Goal: Consume media (video, audio): Watch videos, listen to music or podcasts

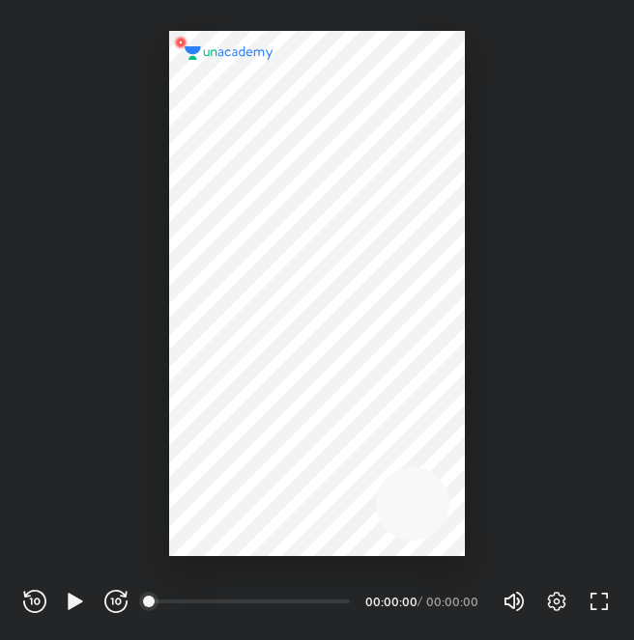
scroll to position [640, 634]
click at [70, 600] on icon "button" at bounding box center [75, 601] width 14 height 16
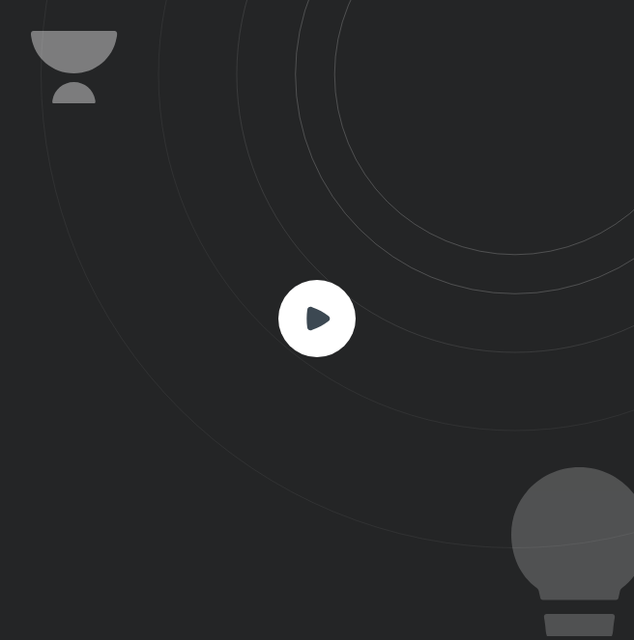
click at [304, 329] on rect at bounding box center [316, 318] width 77 height 77
click at [305, 329] on rect at bounding box center [316, 318] width 77 height 77
click at [311, 329] on icon at bounding box center [317, 317] width 23 height 23
click at [328, 327] on rect at bounding box center [316, 318] width 77 height 77
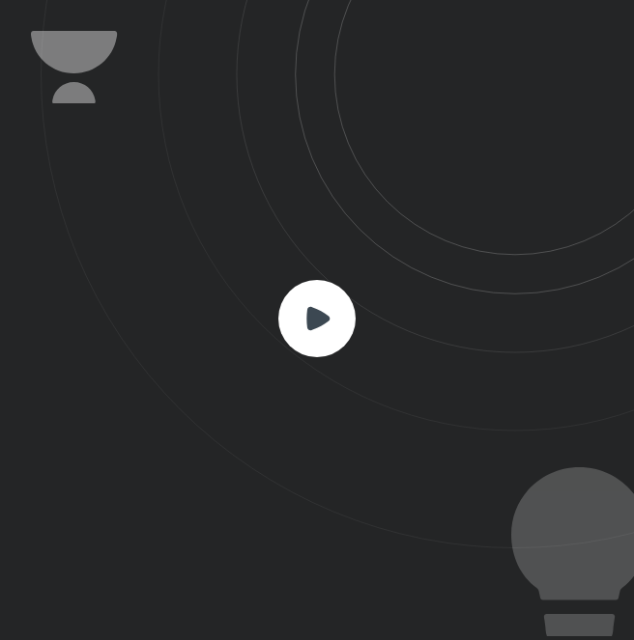
click at [328, 327] on rect at bounding box center [316, 318] width 77 height 77
click at [334, 326] on rect at bounding box center [316, 318] width 77 height 77
click at [335, 326] on rect at bounding box center [316, 318] width 77 height 77
click at [309, 324] on icon at bounding box center [317, 317] width 23 height 23
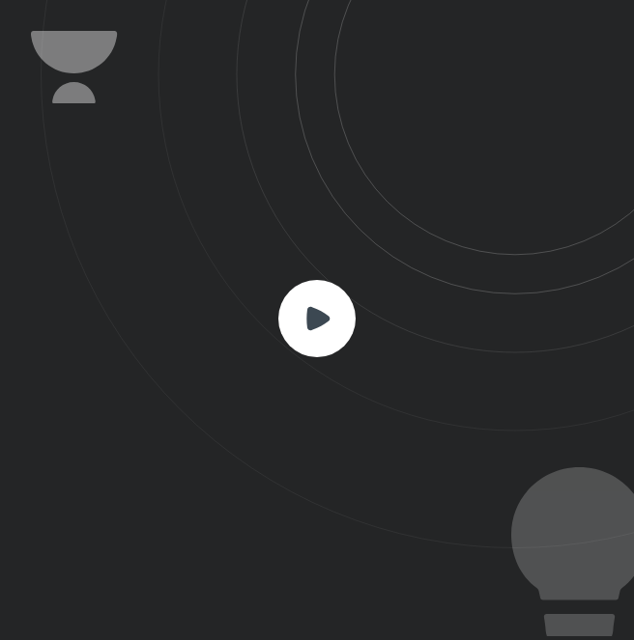
click at [309, 324] on icon at bounding box center [317, 317] width 23 height 23
click at [311, 324] on icon at bounding box center [317, 317] width 23 height 23
click at [350, 313] on rect at bounding box center [316, 318] width 77 height 77
drag, startPoint x: 350, startPoint y: 313, endPoint x: 388, endPoint y: 284, distance: 48.3
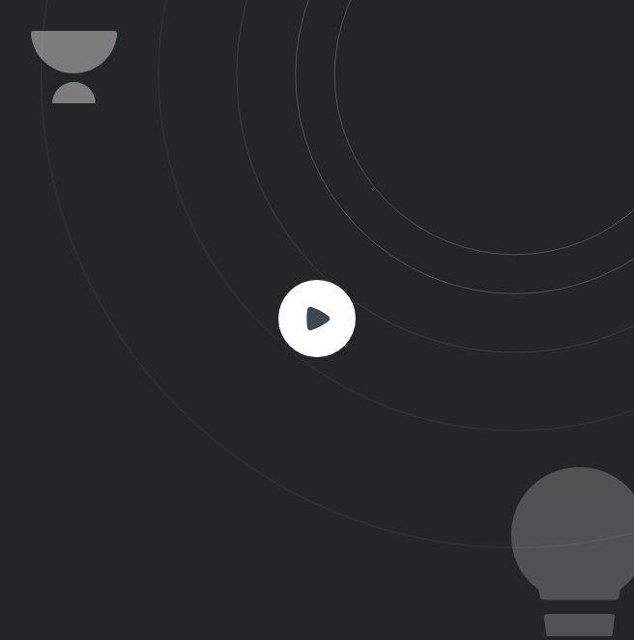
click at [355, 303] on div at bounding box center [317, 320] width 634 height 640
click at [221, 330] on icon at bounding box center [337, 274] width 593 height 549
click at [315, 326] on icon at bounding box center [317, 317] width 23 height 23
click at [303, 323] on rect at bounding box center [316, 318] width 77 height 77
click at [355, 281] on div at bounding box center [317, 320] width 634 height 640
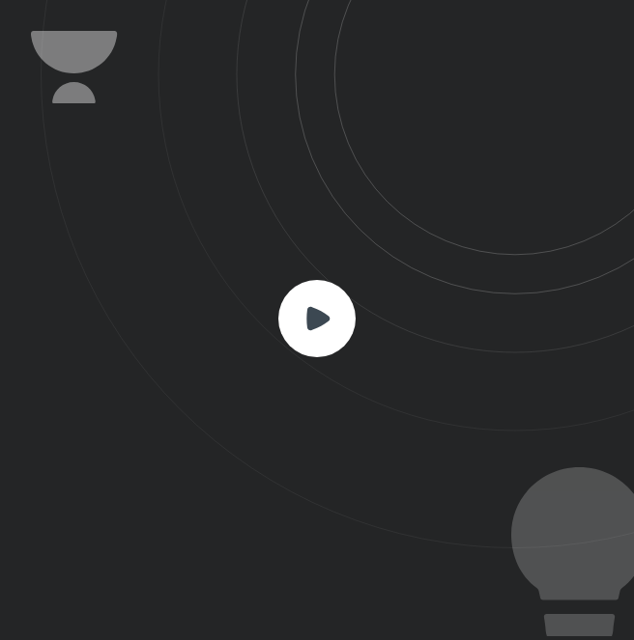
drag, startPoint x: 340, startPoint y: 276, endPoint x: 328, endPoint y: 284, distance: 13.9
click at [333, 281] on div at bounding box center [317, 320] width 634 height 640
click at [311, 295] on rect at bounding box center [316, 318] width 77 height 77
click at [347, 297] on rect at bounding box center [316, 318] width 77 height 77
click at [329, 304] on rect at bounding box center [316, 318] width 77 height 77
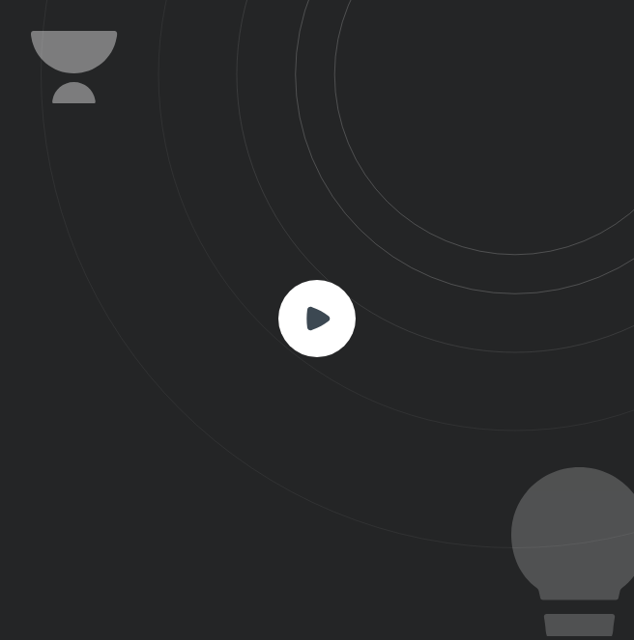
click at [320, 308] on rect at bounding box center [316, 318] width 77 height 77
click at [348, 302] on rect at bounding box center [316, 318] width 77 height 77
click at [339, 296] on rect at bounding box center [316, 318] width 77 height 77
click at [314, 292] on rect at bounding box center [316, 318] width 77 height 77
click at [321, 291] on rect at bounding box center [316, 318] width 77 height 77
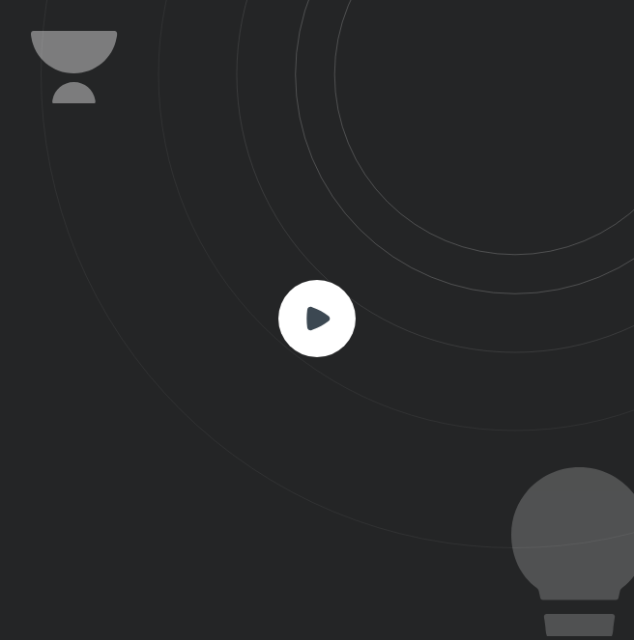
click at [340, 296] on rect at bounding box center [316, 318] width 77 height 77
click at [314, 298] on rect at bounding box center [316, 318] width 77 height 77
click at [326, 323] on icon at bounding box center [316, 318] width 77 height 77
click at [326, 328] on rect at bounding box center [316, 318] width 77 height 77
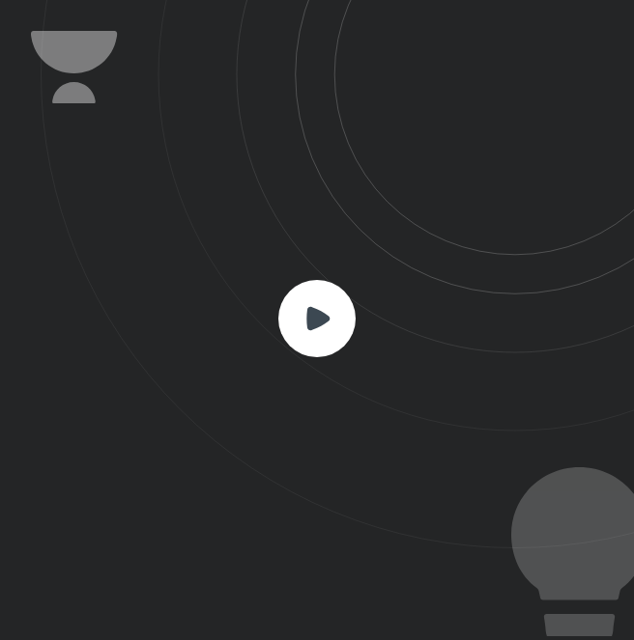
click at [326, 328] on rect at bounding box center [316, 318] width 77 height 77
click at [337, 330] on rect at bounding box center [316, 318] width 77 height 77
click at [339, 331] on rect at bounding box center [316, 318] width 77 height 77
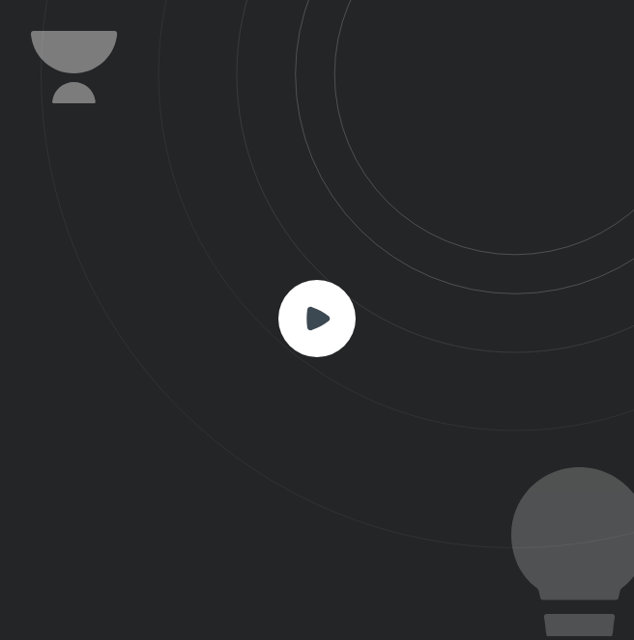
drag, startPoint x: 326, startPoint y: 328, endPoint x: 340, endPoint y: 331, distance: 13.8
click at [340, 331] on rect at bounding box center [316, 318] width 77 height 77
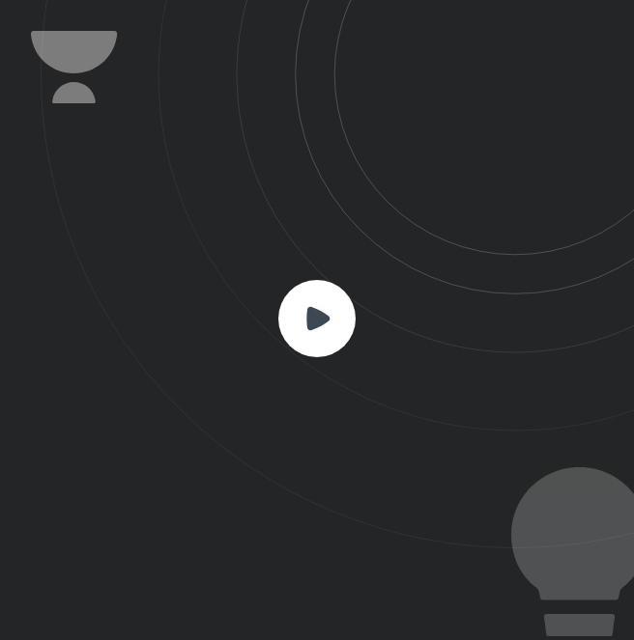
click at [340, 331] on rect at bounding box center [316, 318] width 77 height 77
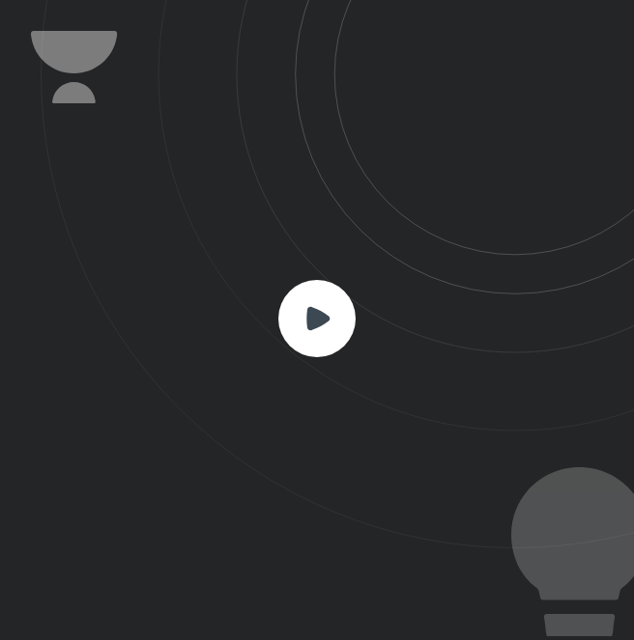
click at [340, 330] on rect at bounding box center [316, 318] width 77 height 77
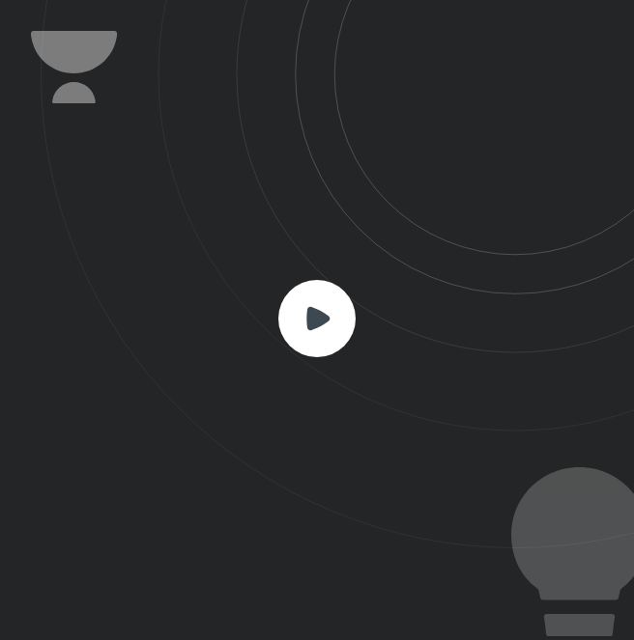
click at [340, 330] on rect at bounding box center [316, 318] width 77 height 77
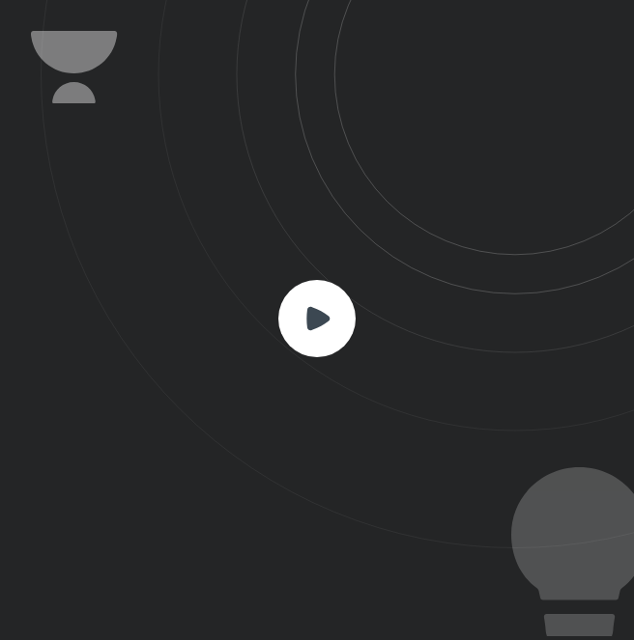
click at [340, 330] on rect at bounding box center [316, 318] width 77 height 77
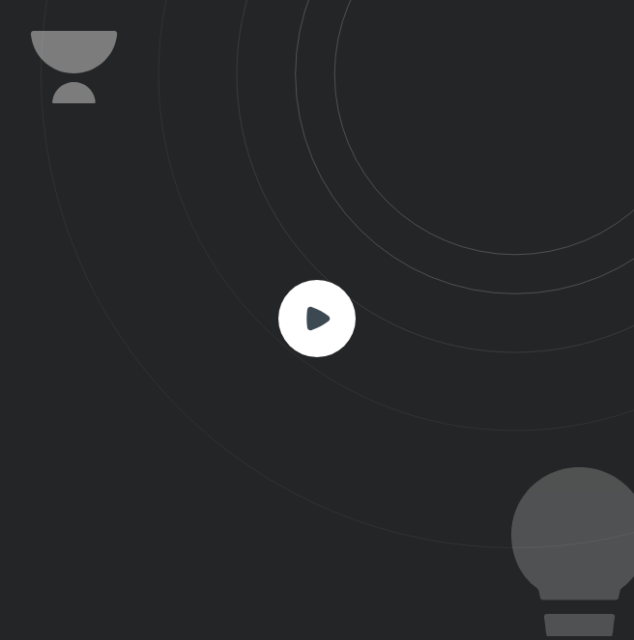
drag, startPoint x: 333, startPoint y: 316, endPoint x: 313, endPoint y: 316, distance: 20.3
click at [313, 316] on icon at bounding box center [316, 318] width 77 height 77
click at [313, 316] on icon at bounding box center [317, 317] width 23 height 23
click at [333, 321] on icon at bounding box center [316, 318] width 77 height 77
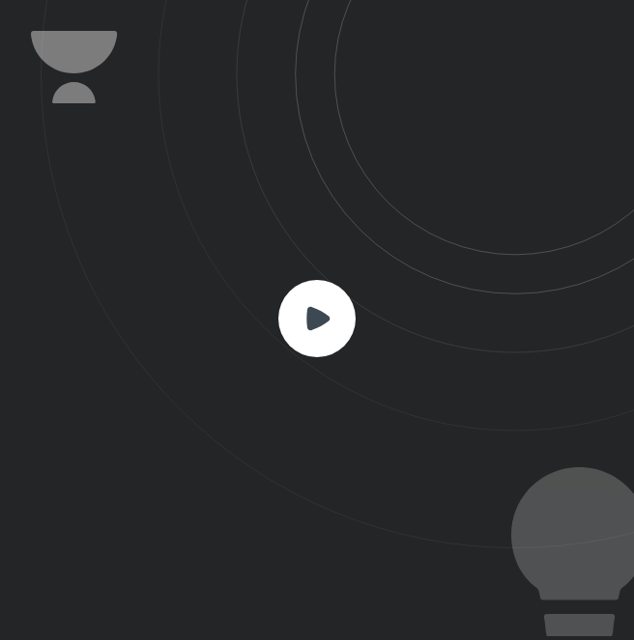
drag, startPoint x: 333, startPoint y: 321, endPoint x: 291, endPoint y: 349, distance: 50.9
click at [291, 349] on div at bounding box center [317, 320] width 634 height 640
click at [298, 345] on rect at bounding box center [316, 318] width 77 height 77
click at [312, 339] on rect at bounding box center [316, 318] width 77 height 77
click at [358, 324] on icon at bounding box center [337, 274] width 593 height 549
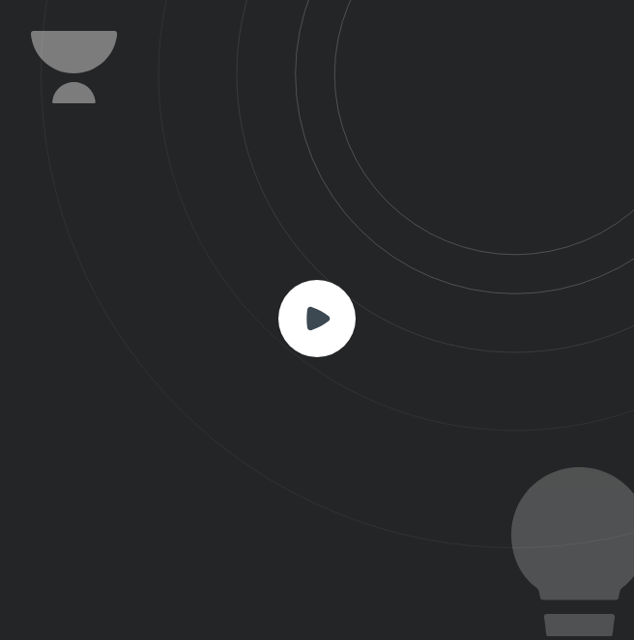
click at [339, 323] on rect at bounding box center [316, 318] width 77 height 77
click at [341, 323] on rect at bounding box center [316, 318] width 77 height 77
click at [330, 314] on rect at bounding box center [316, 318] width 77 height 77
click at [335, 309] on rect at bounding box center [316, 318] width 77 height 77
click at [337, 293] on rect at bounding box center [316, 318] width 77 height 77
